Goal: Use online tool/utility: Utilize a website feature to perform a specific function

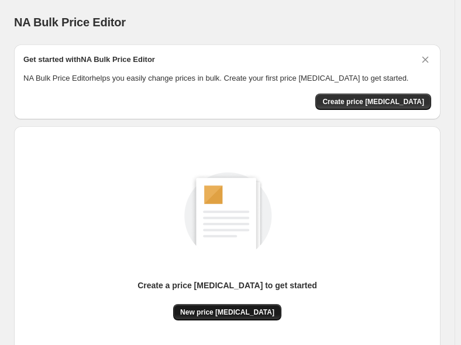
click at [207, 318] on button "New price [MEDICAL_DATA]" at bounding box center [227, 312] width 108 height 16
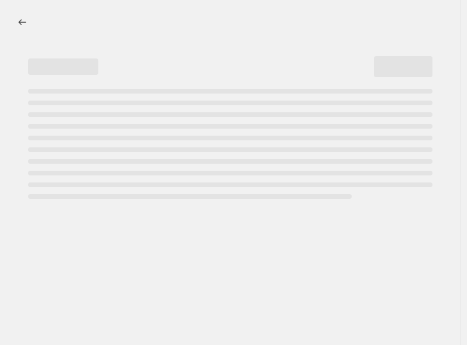
select select "percentage"
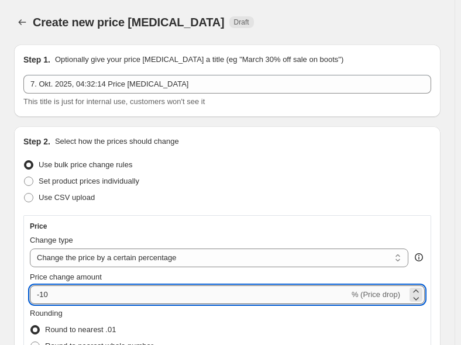
click at [101, 293] on input "-10" at bounding box center [190, 295] width 320 height 19
type input "-1"
type input "-30"
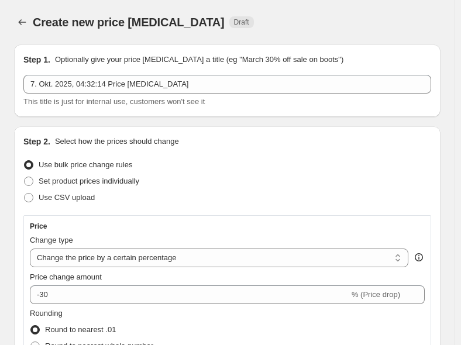
click at [367, 113] on div "Step 1. Optionally give your price [MEDICAL_DATA] a title (eg "March 30% off sa…" at bounding box center [227, 80] width 427 height 73
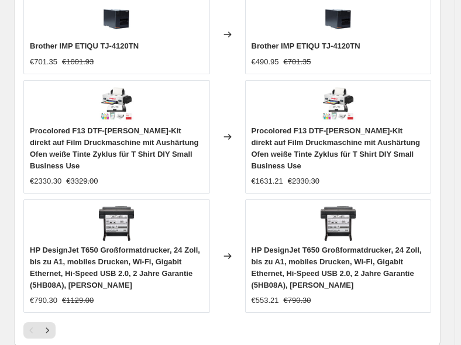
scroll to position [1283, 0]
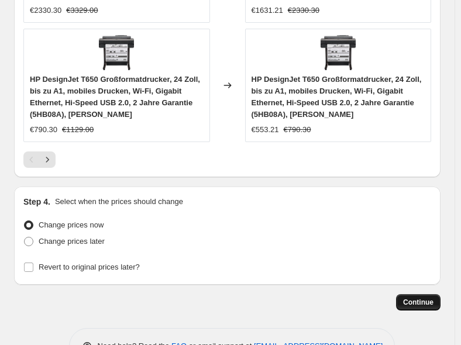
click at [435, 294] on button "Continue" at bounding box center [418, 302] width 44 height 16
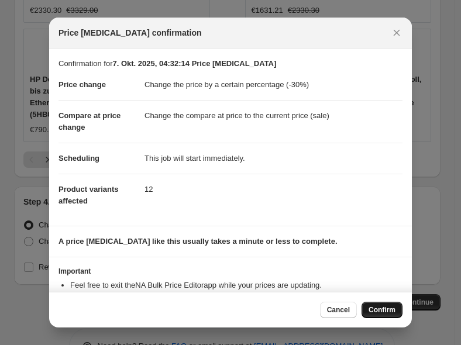
click at [377, 304] on button "Confirm" at bounding box center [382, 310] width 41 height 16
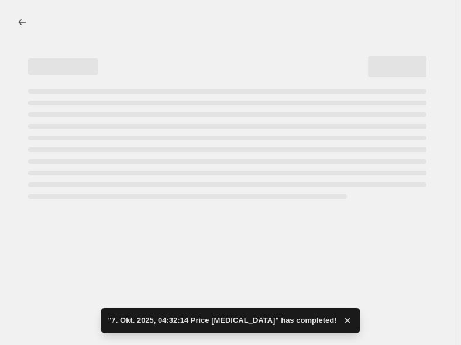
select select "percentage"
